Goal: Transaction & Acquisition: Purchase product/service

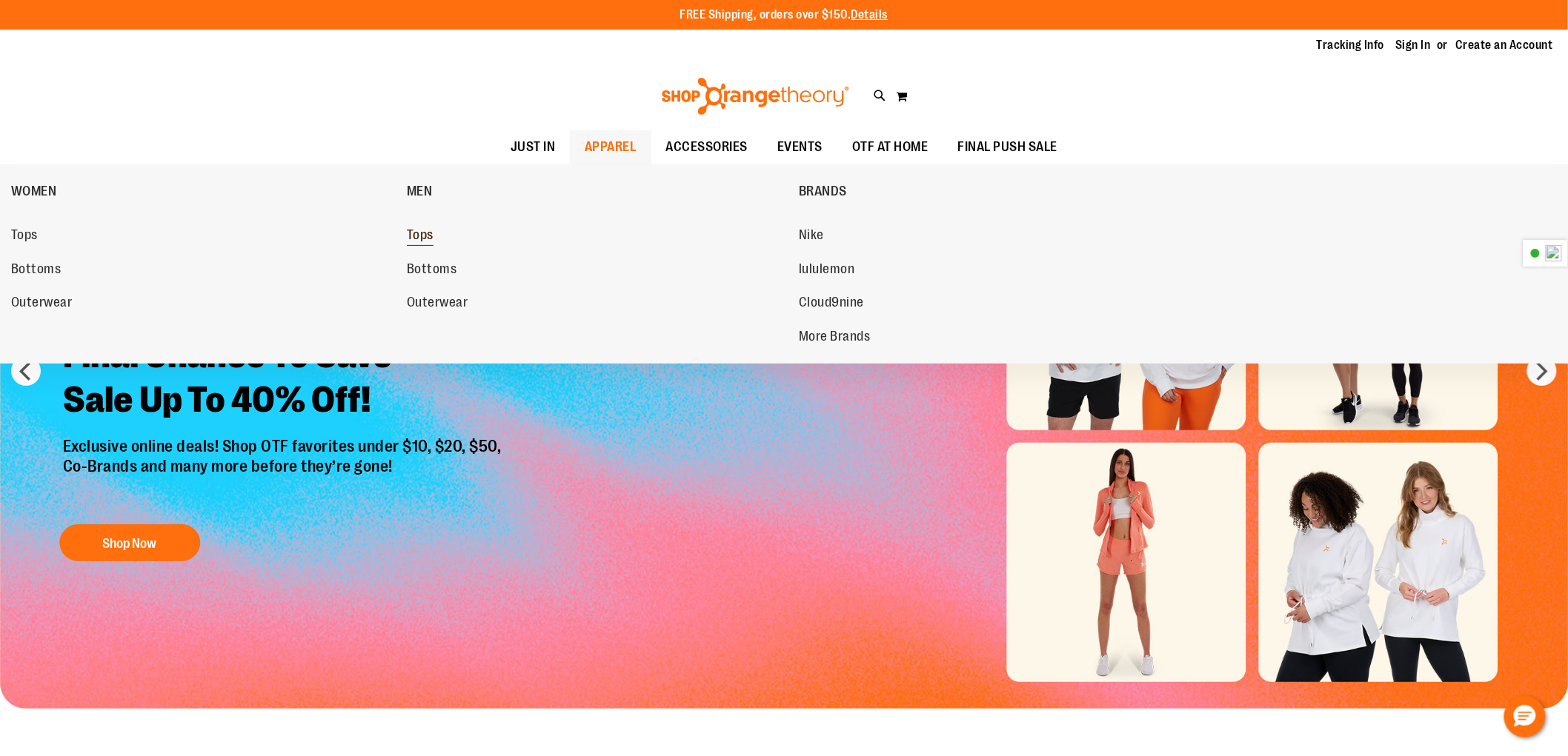
type input "**********"
click at [407, 235] on span "Tops" at bounding box center [421, 237] width 27 height 19
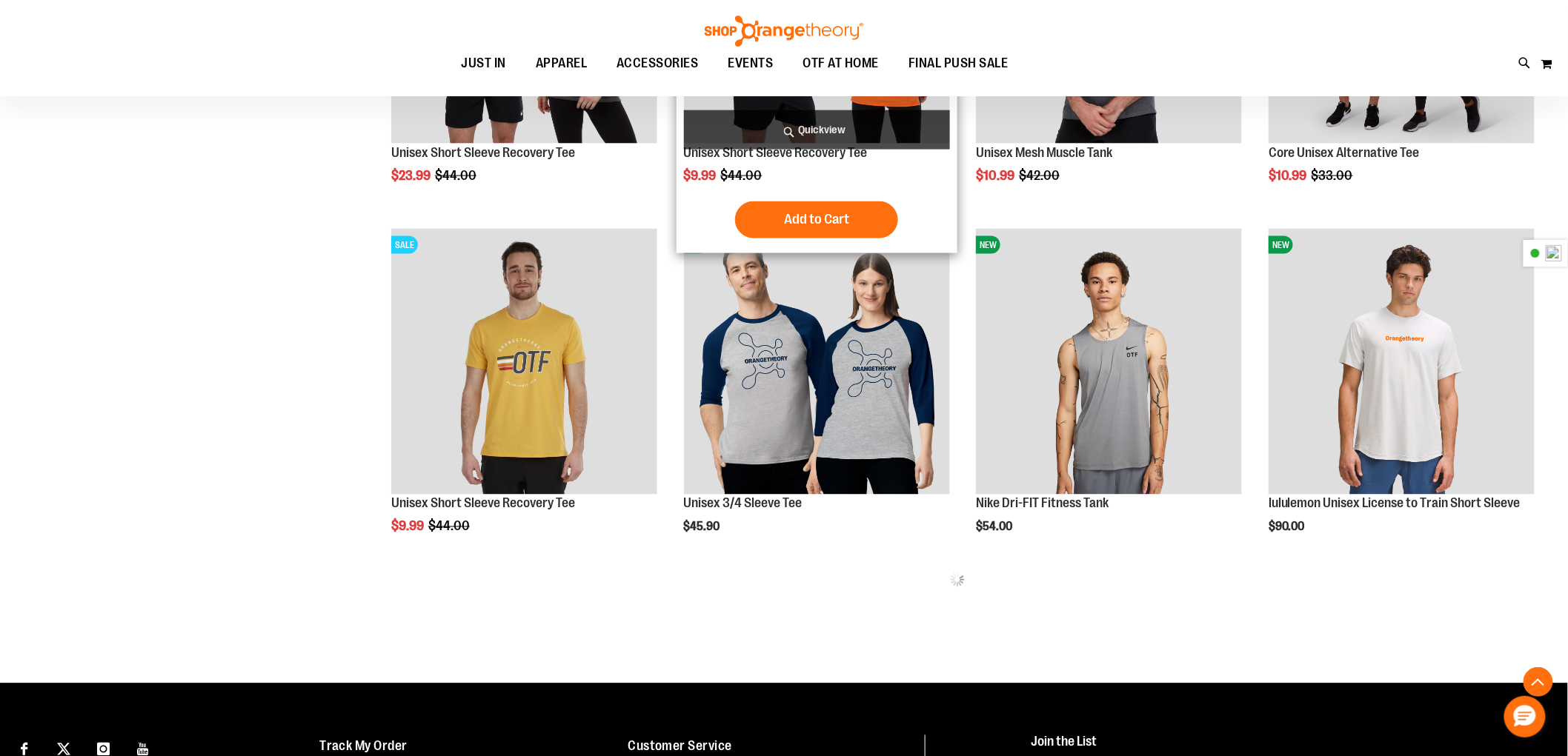
scroll to position [823, 0]
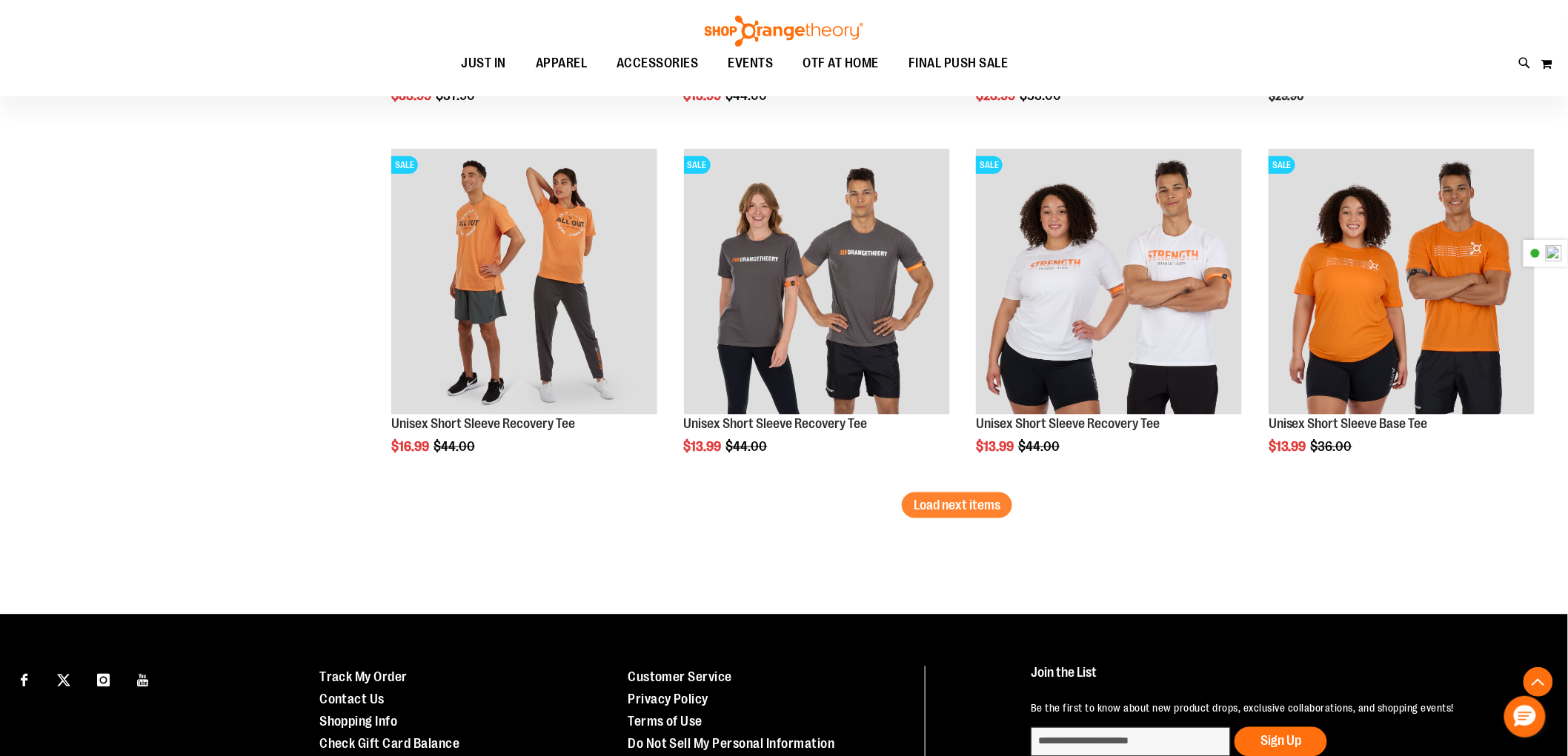
scroll to position [2963, 0]
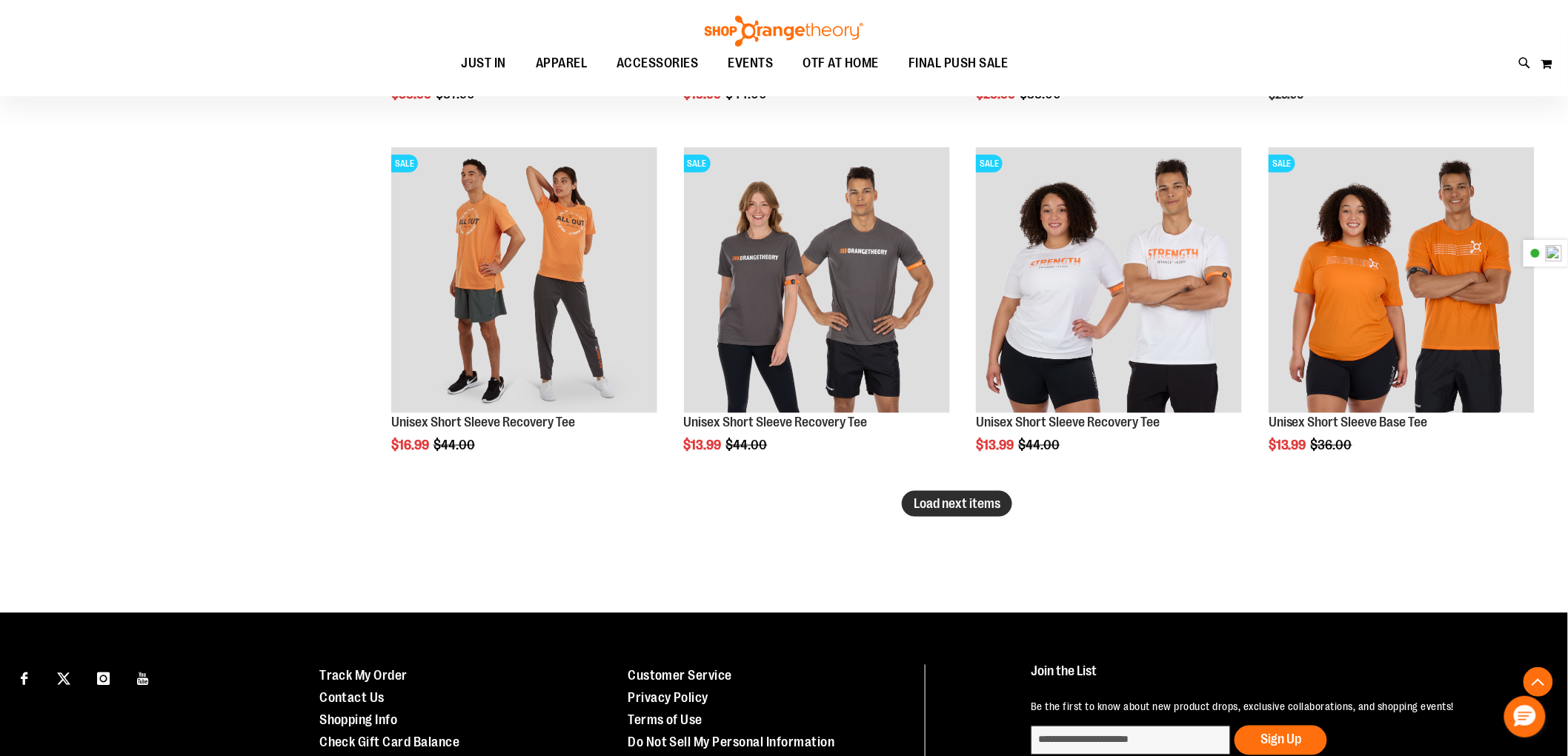
type input "**********"
click at [936, 509] on span "Load next items" at bounding box center [956, 504] width 87 height 15
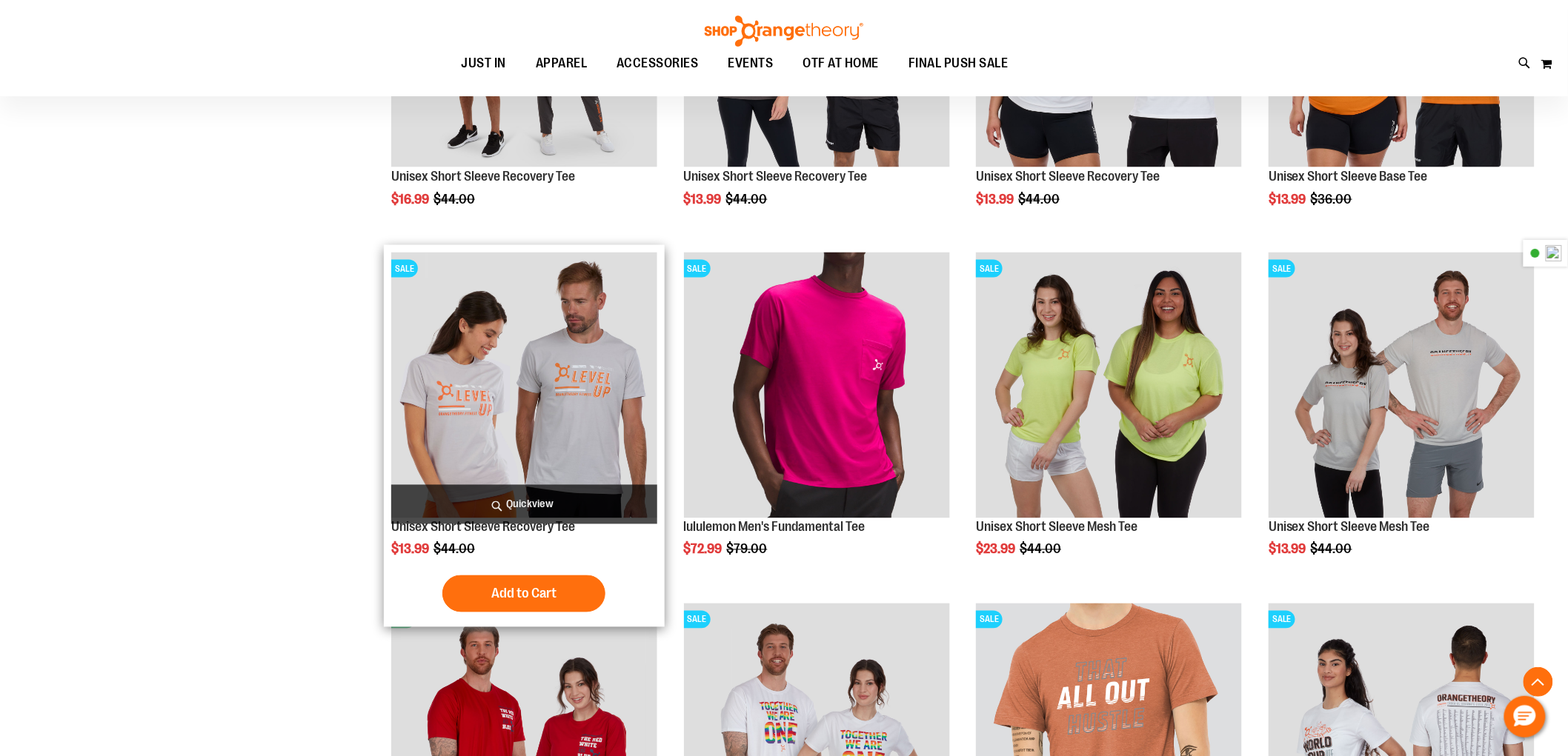
scroll to position [3210, 0]
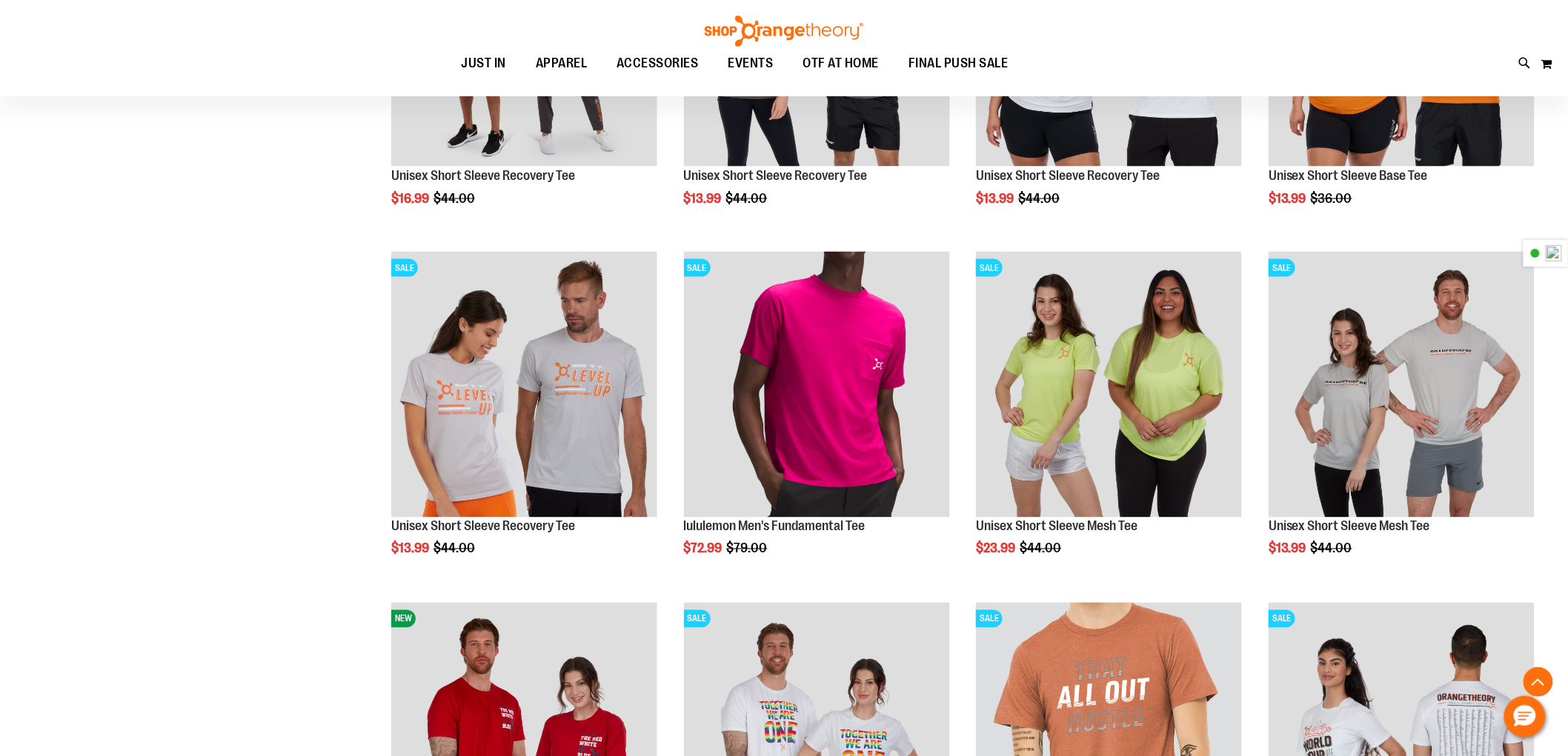
drag, startPoint x: 291, startPoint y: 353, endPoint x: 291, endPoint y: 371, distance: 18.0
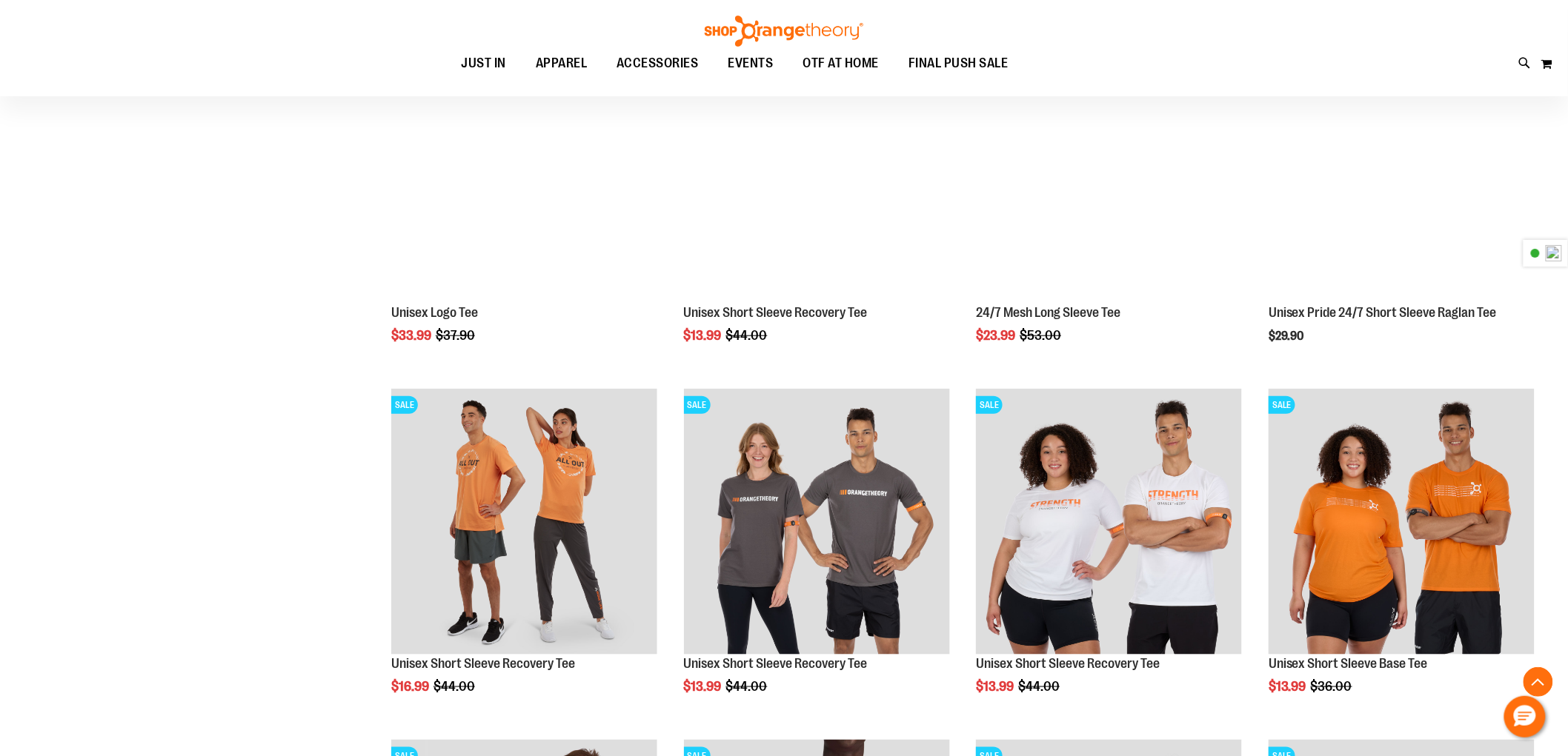
scroll to position [2703, 0]
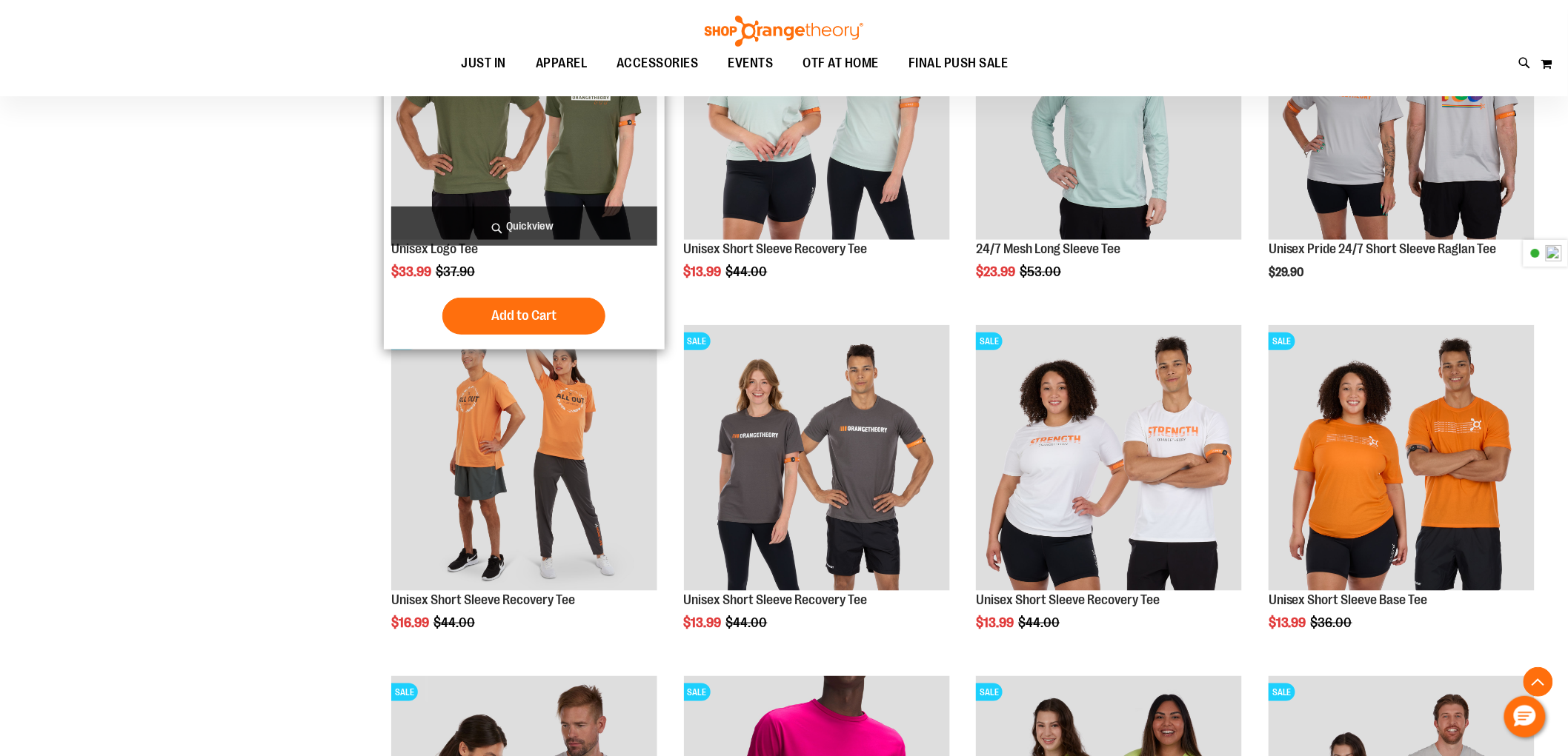
scroll to position [2456, 0]
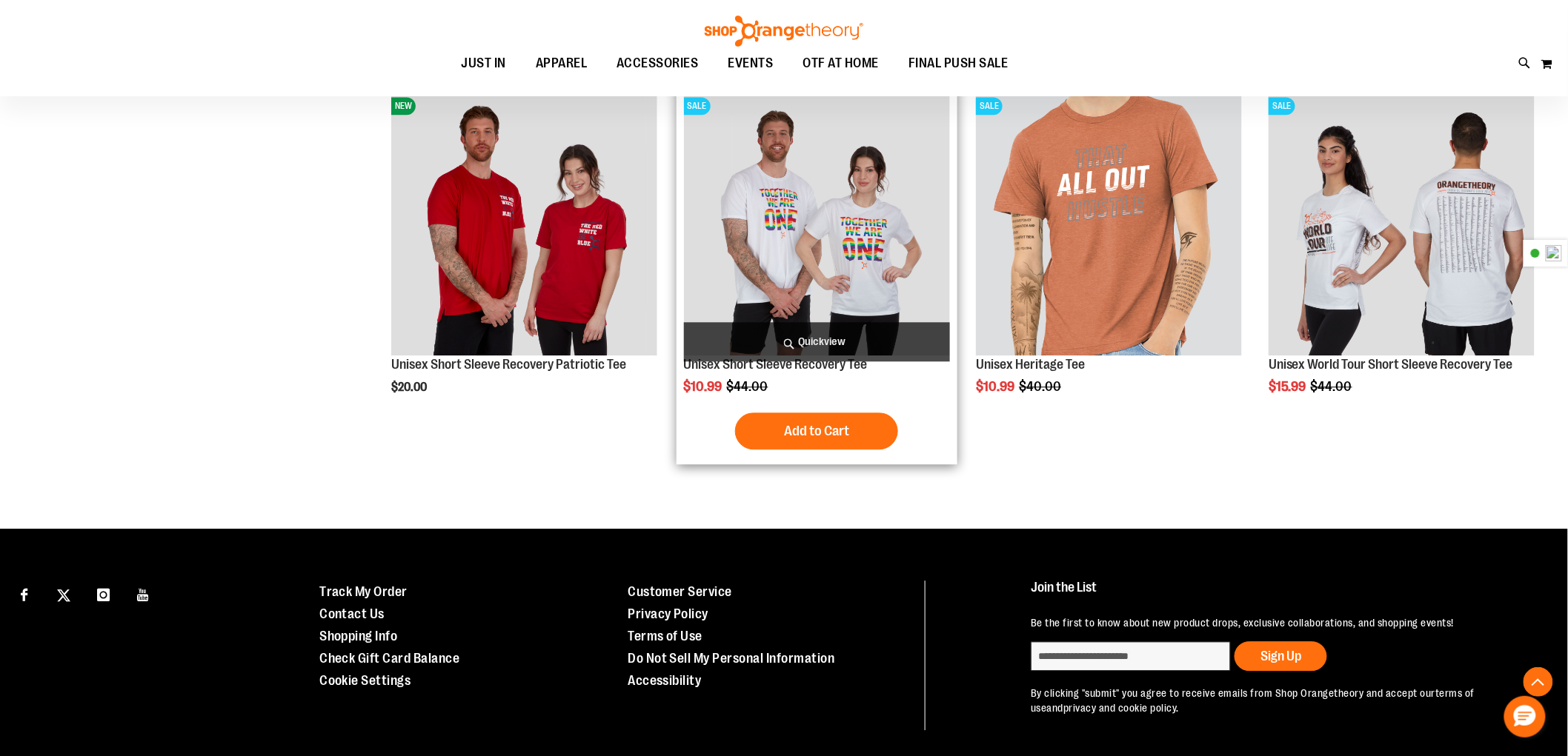
scroll to position [3773, 0]
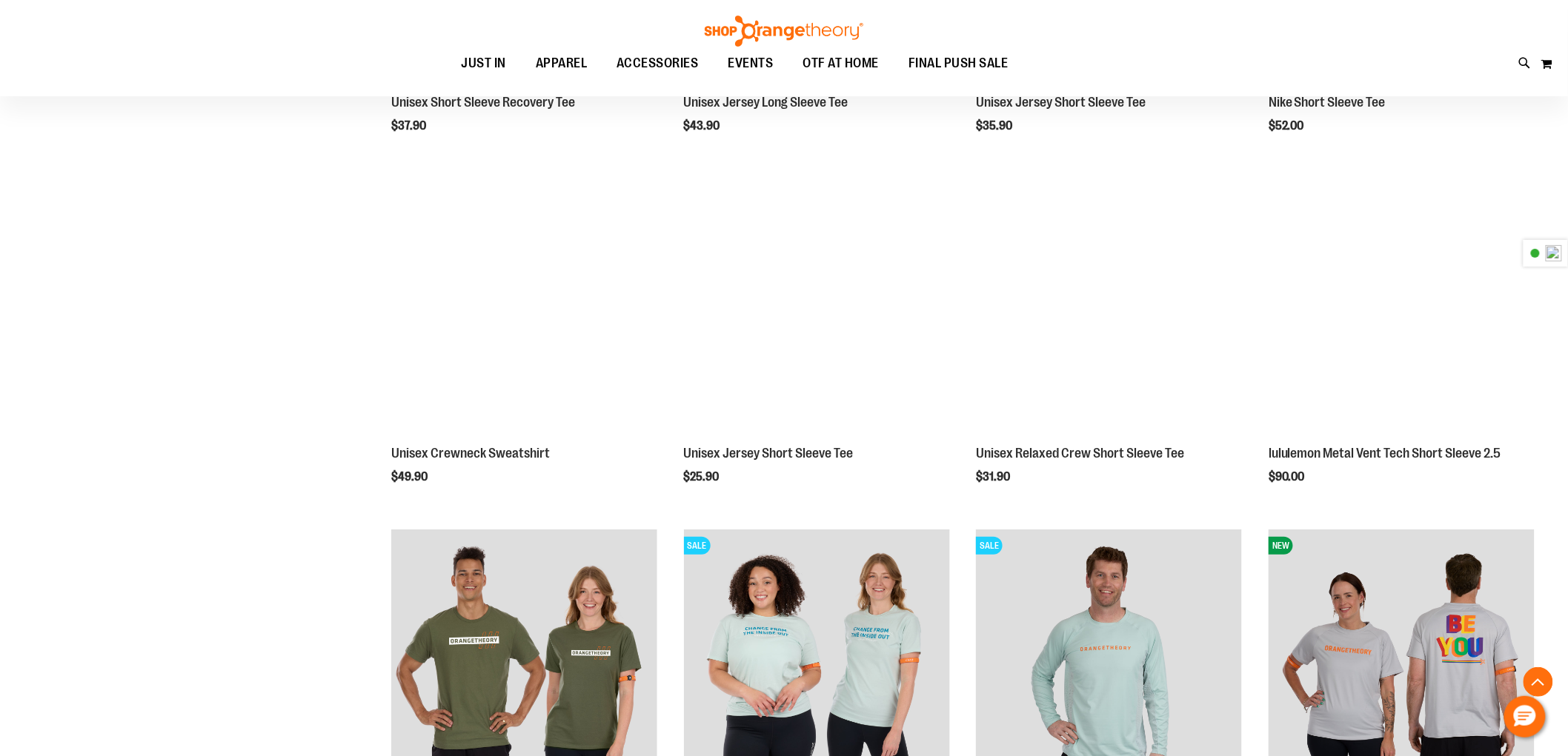
scroll to position [2538, 0]
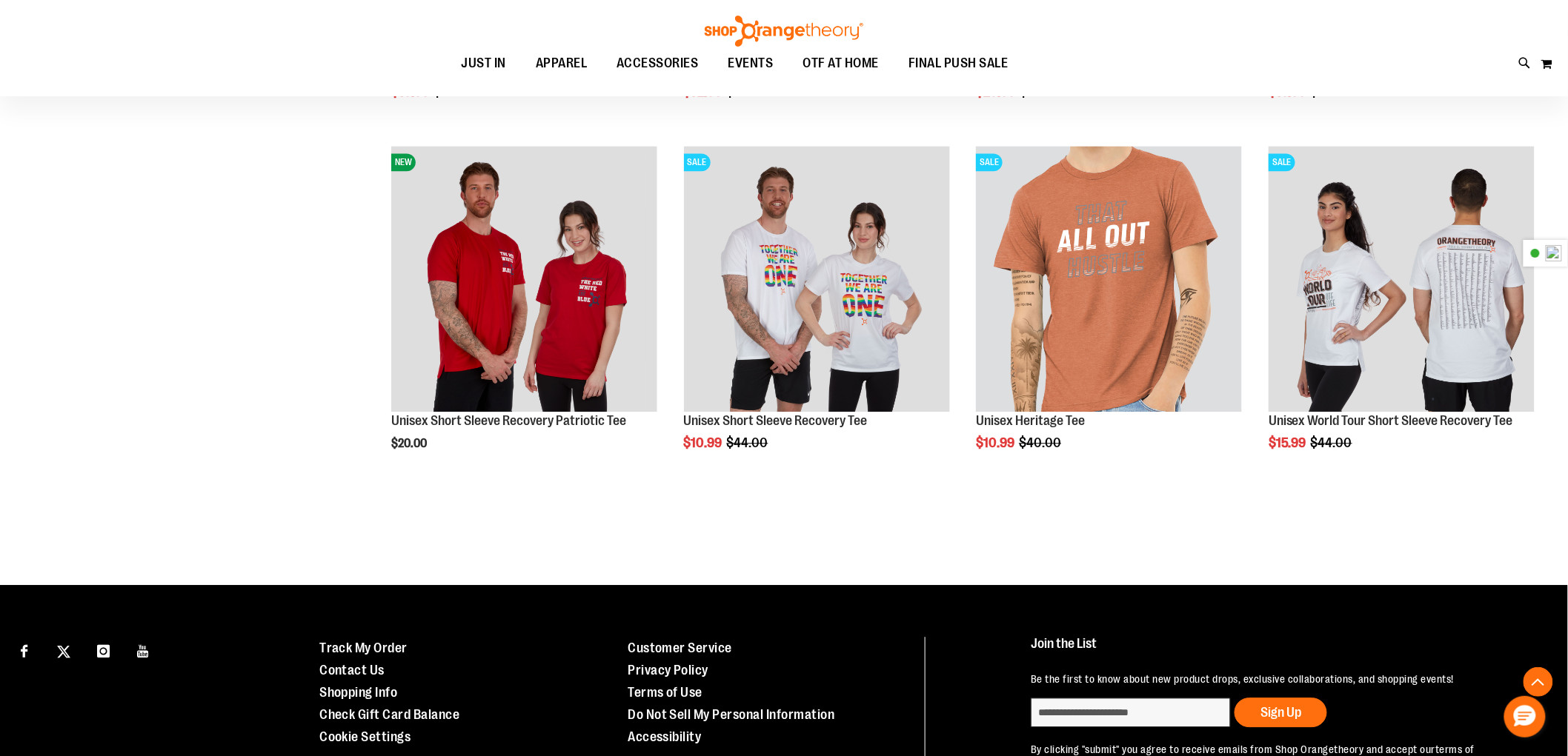
scroll to position [3773, 0]
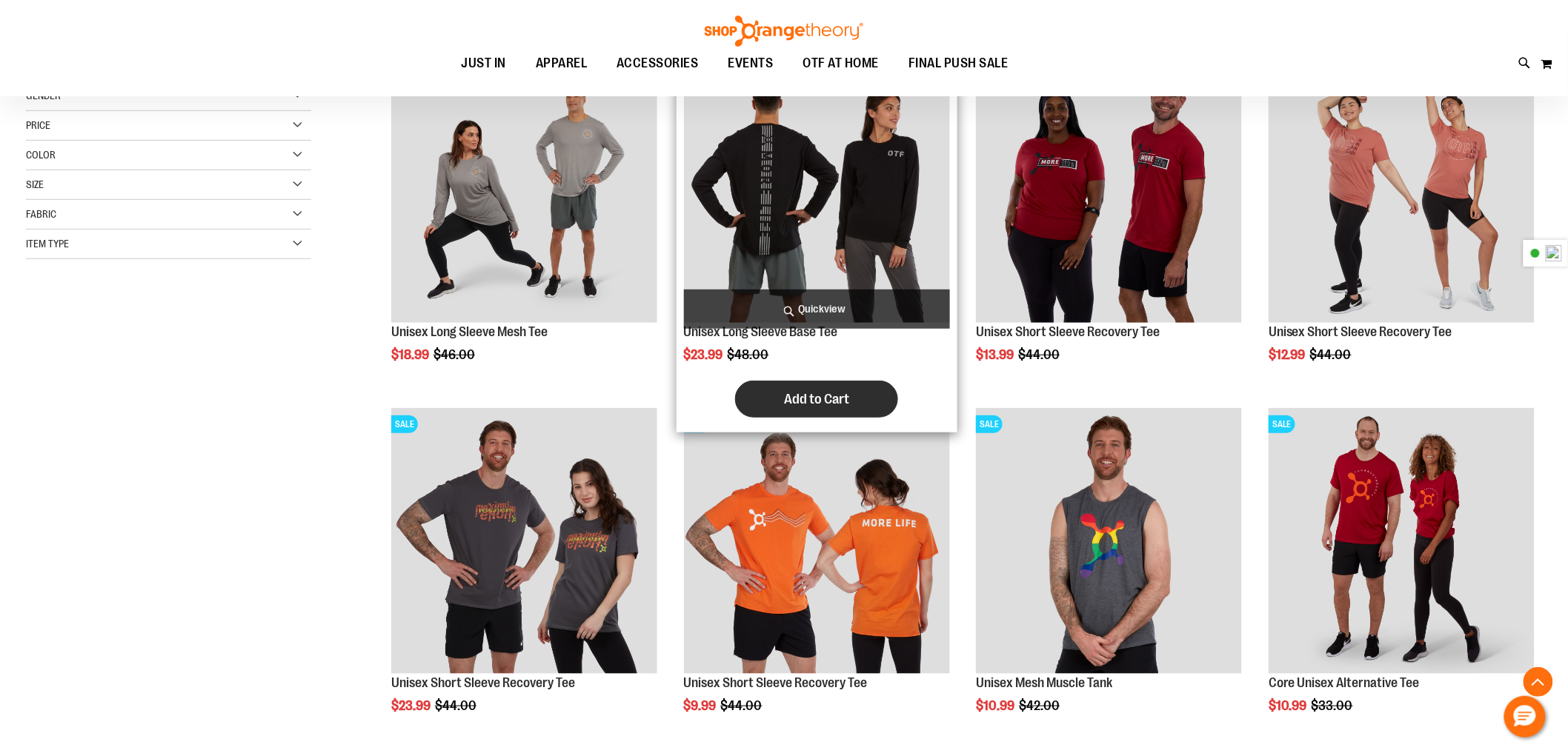
scroll to position [247, 0]
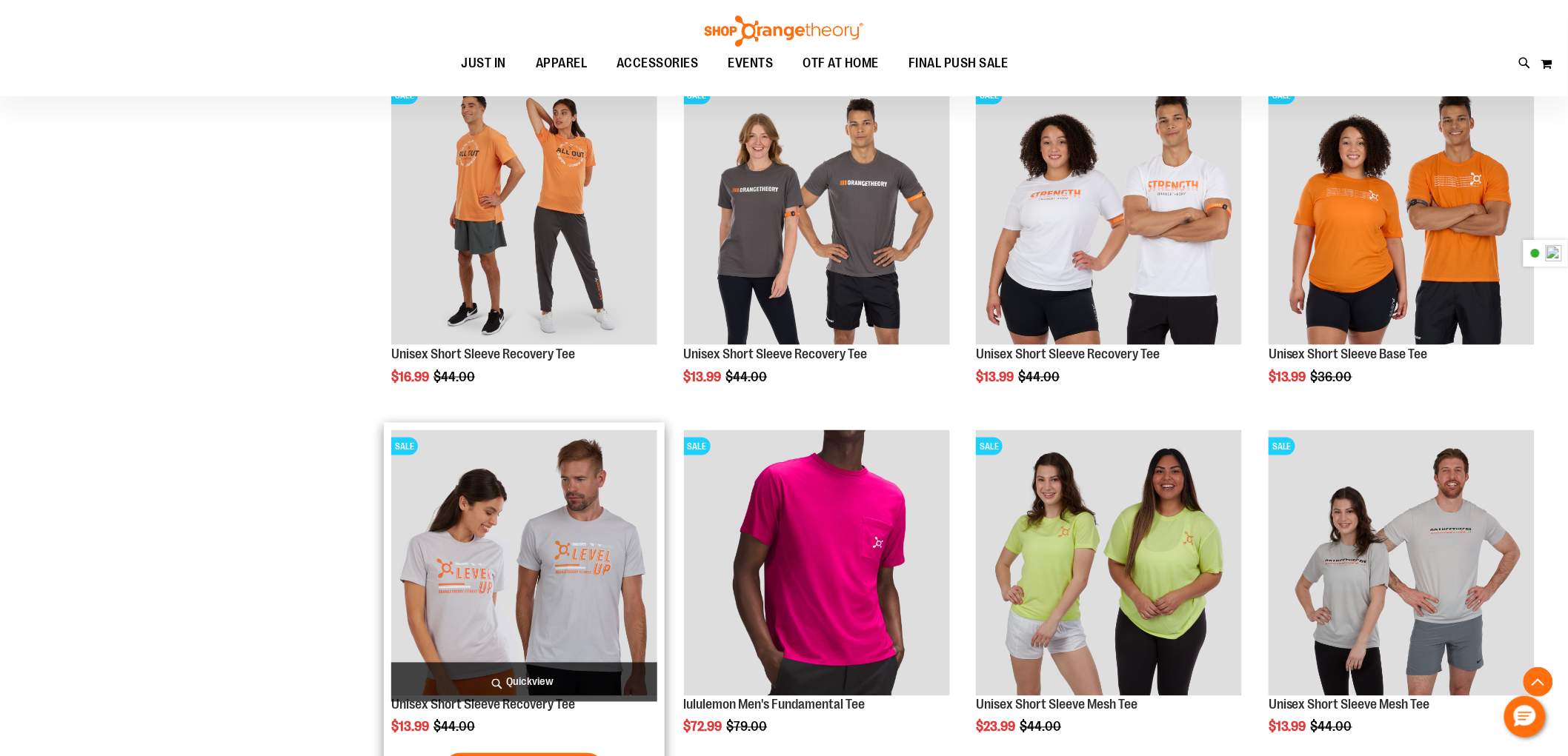
scroll to position [3031, 0]
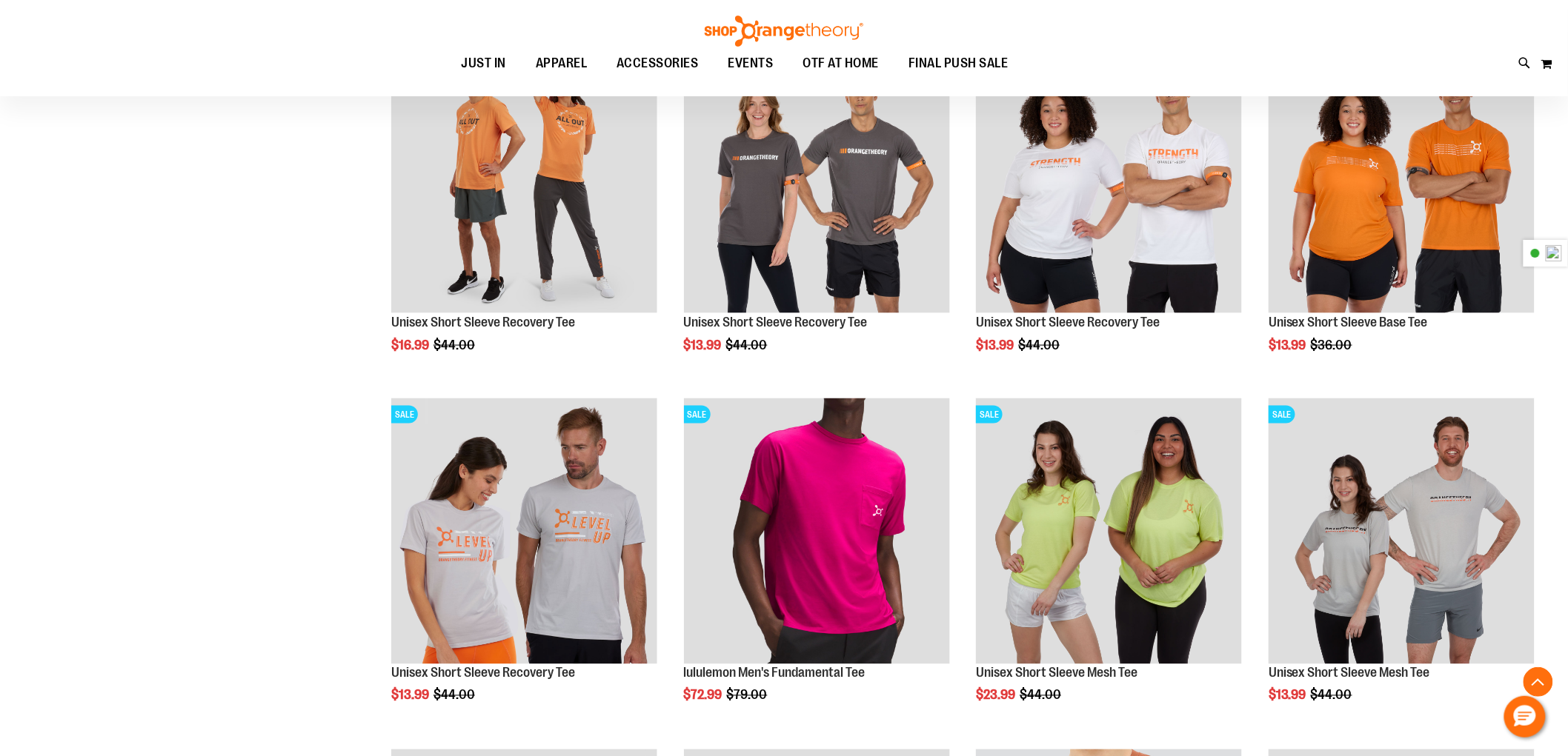
scroll to position [3113, 0]
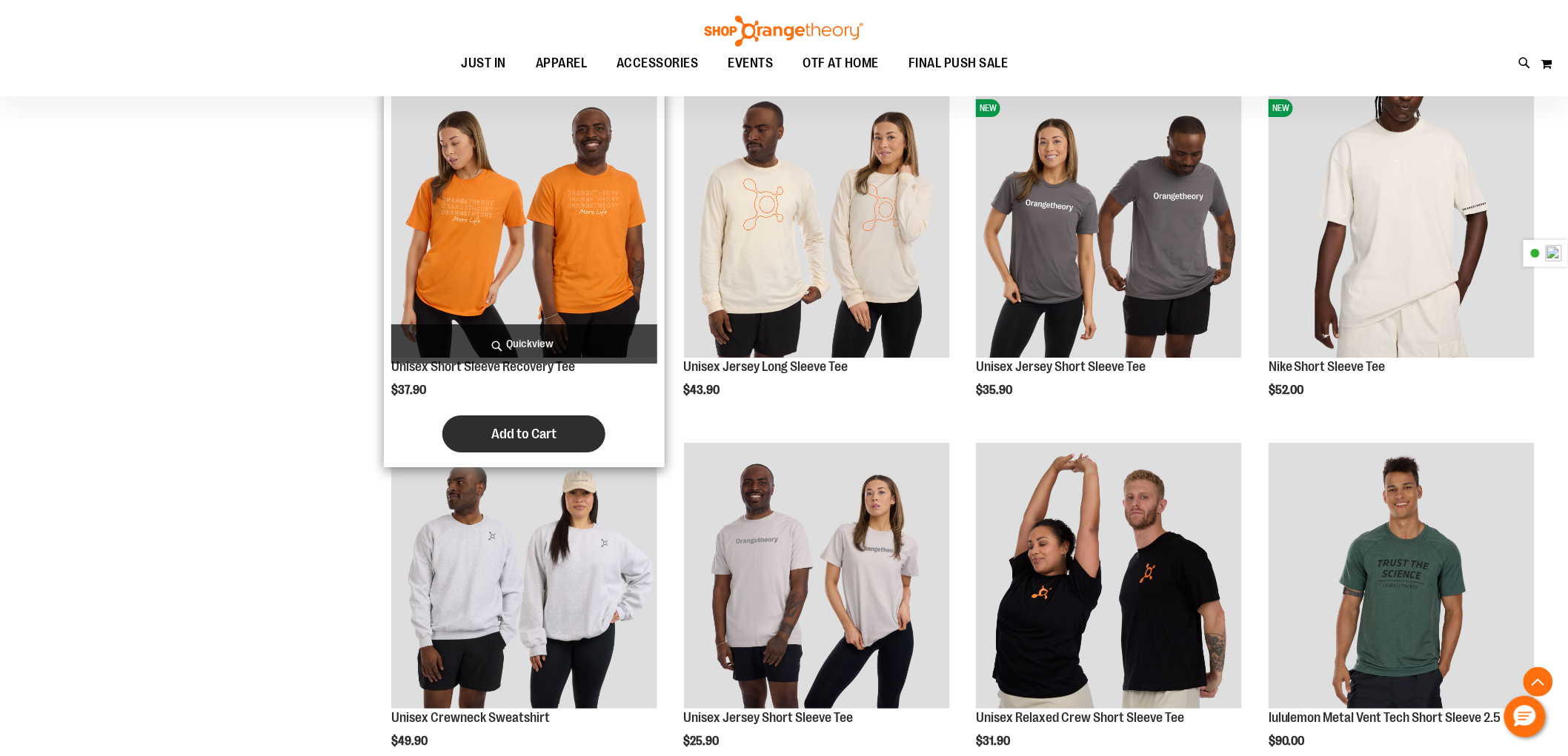
scroll to position [2042, 0]
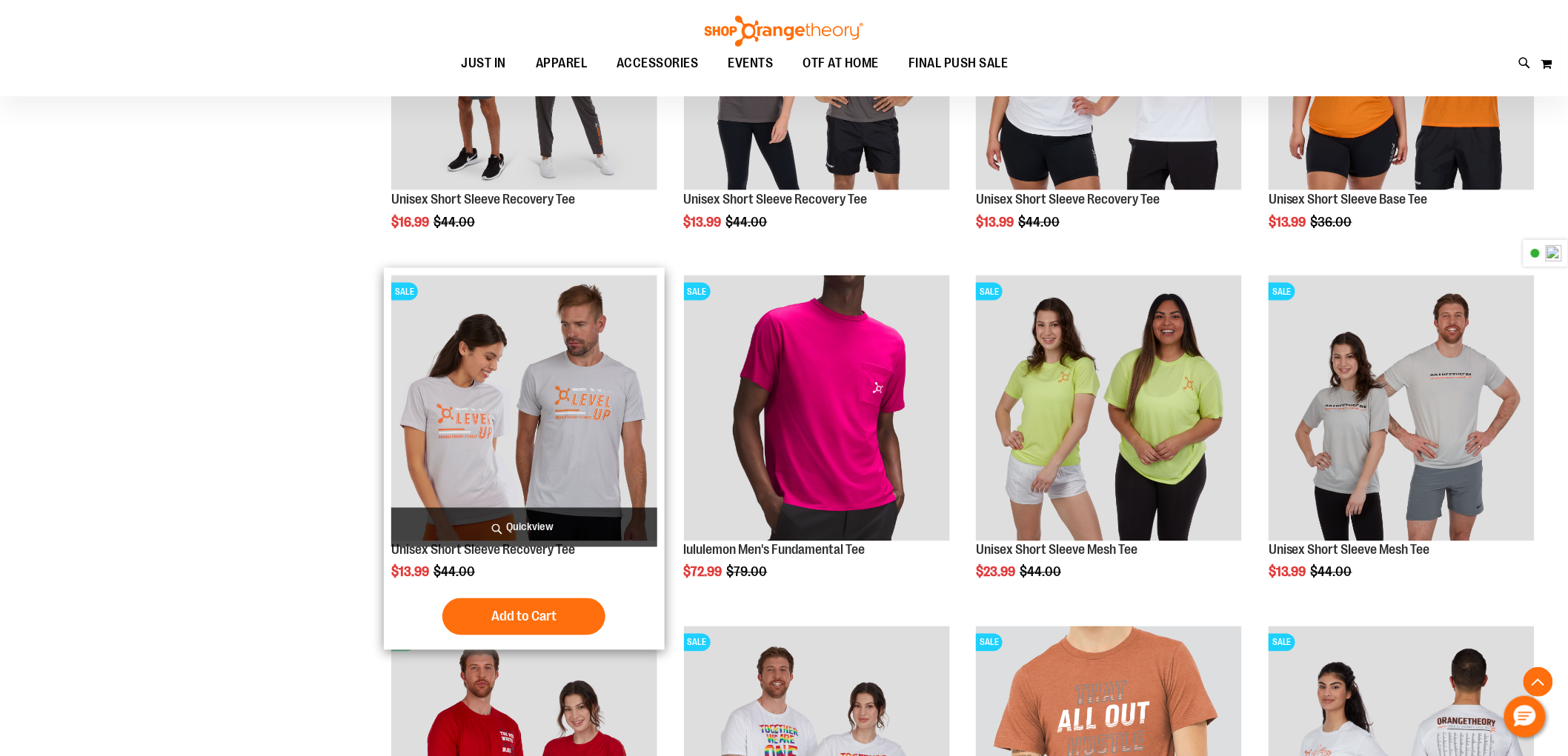
scroll to position [3442, 0]
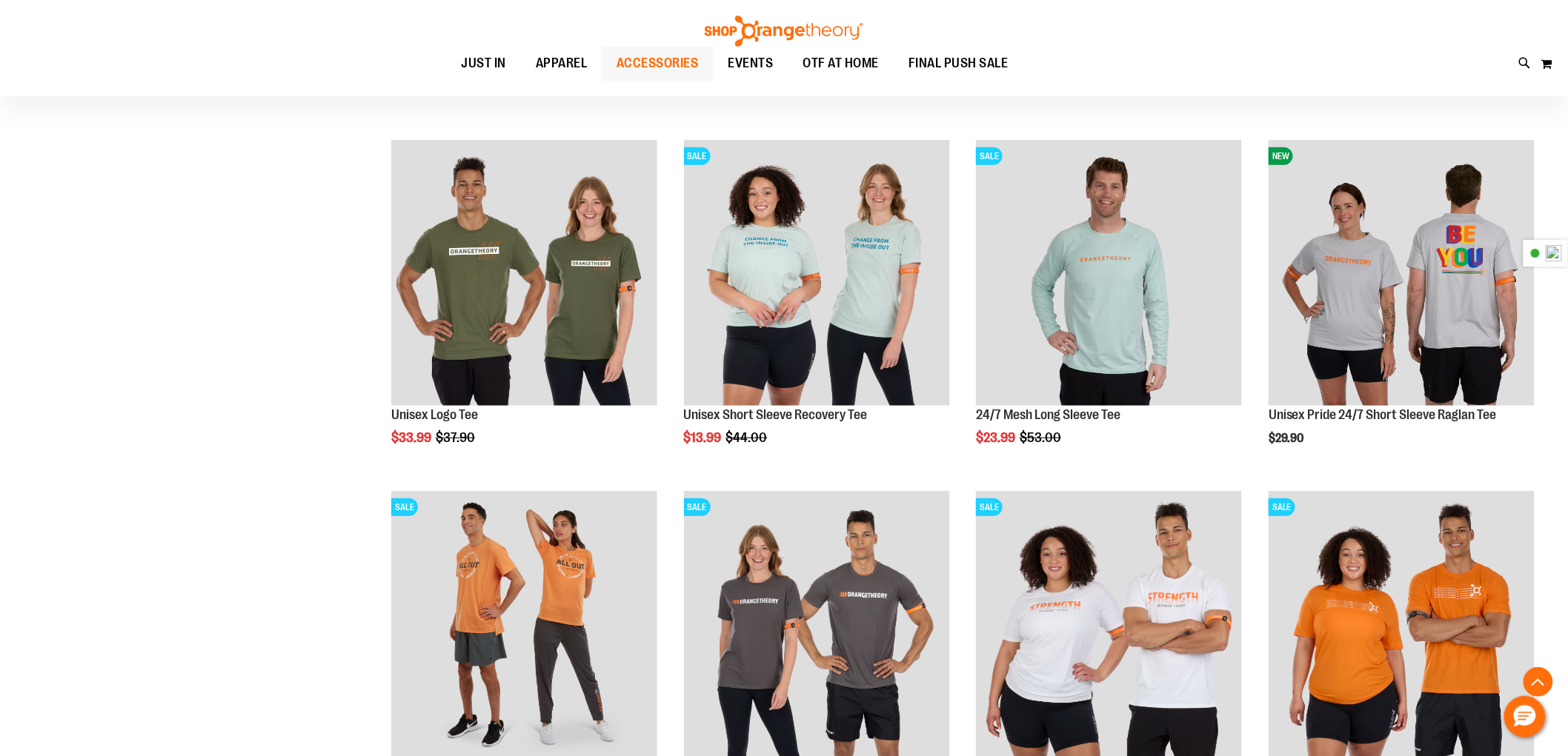
scroll to position [2619, 0]
